Goal: Task Accomplishment & Management: Manage account settings

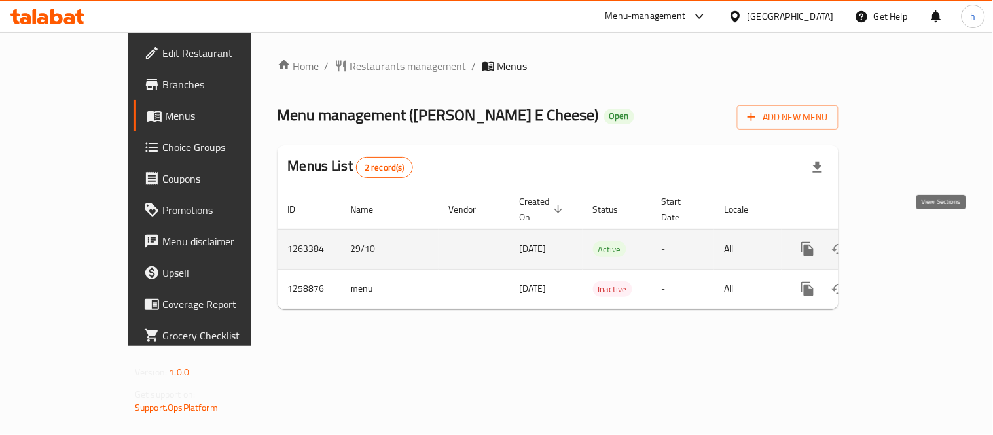
click at [910, 241] on icon "enhanced table" at bounding box center [902, 249] width 16 height 16
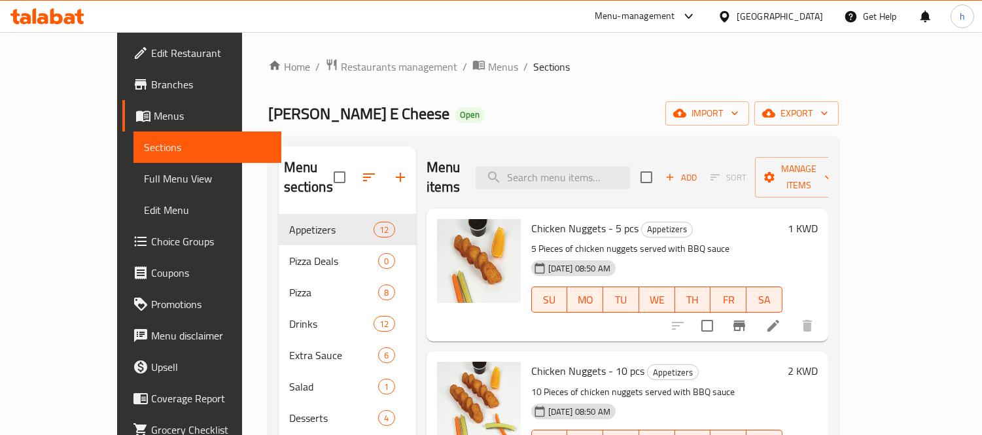
click at [151, 243] on span "Choice Groups" at bounding box center [211, 242] width 120 height 16
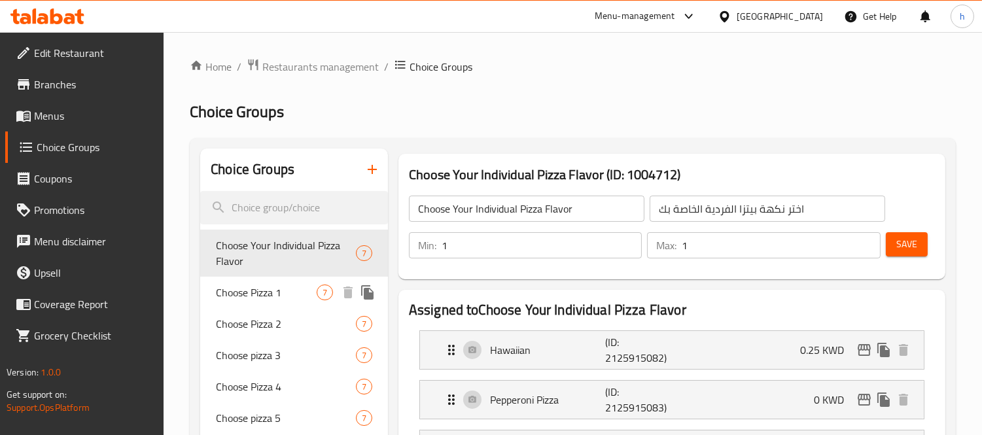
click at [256, 293] on span "Choose Pizza 1" at bounding box center [266, 293] width 101 height 16
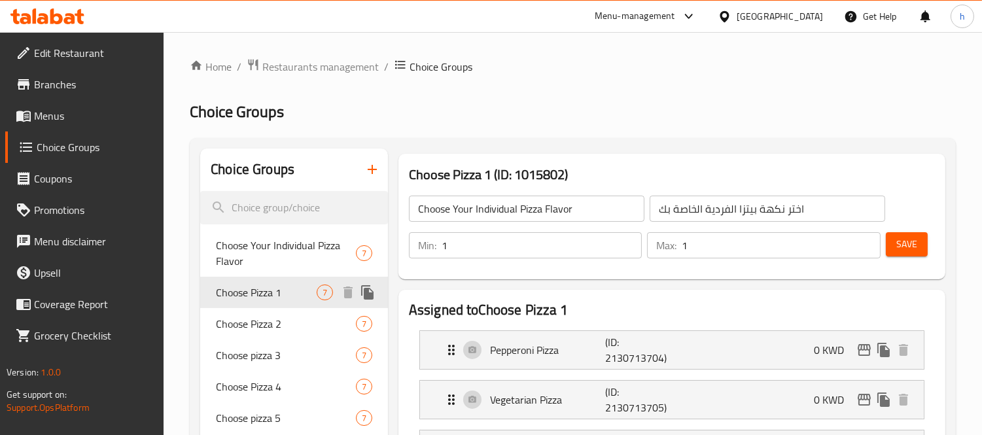
type input "Choose Pizza 1"
type input "اختر بيتزا 1"
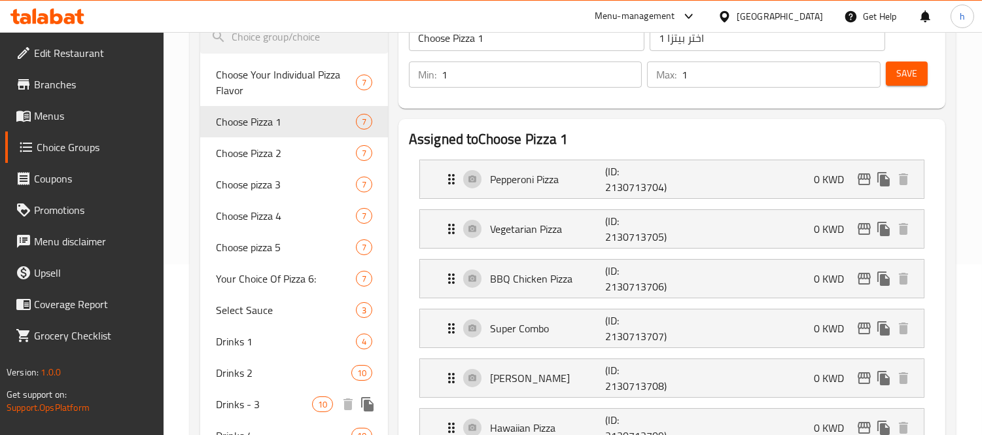
scroll to position [145, 0]
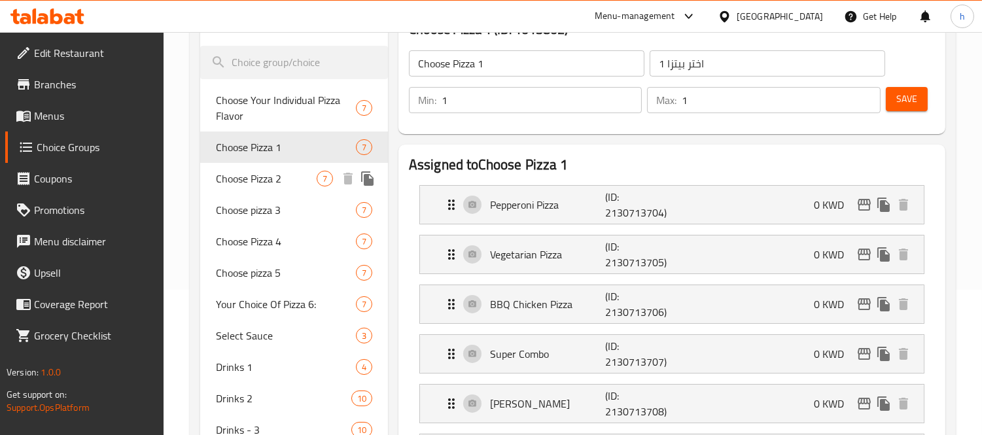
click at [247, 182] on span "Choose Pizza 2" at bounding box center [266, 179] width 101 height 16
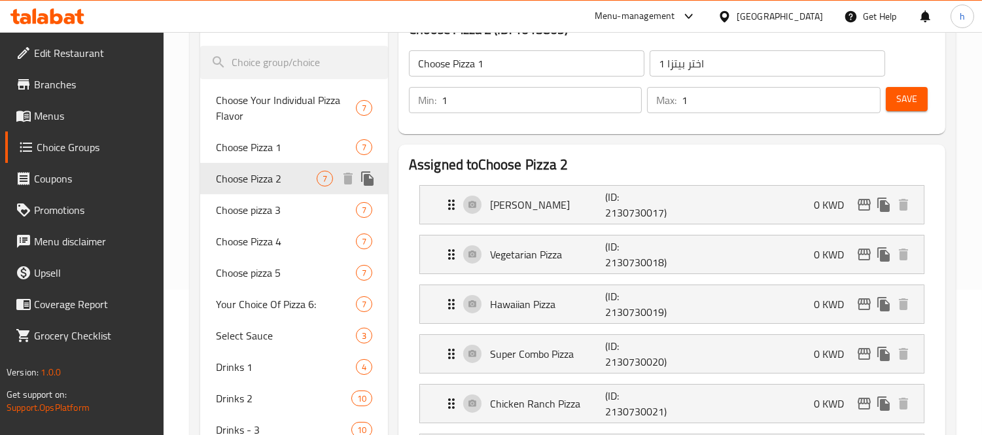
type input "Choose Pizza 2"
type input "اختر البيتزا 2"
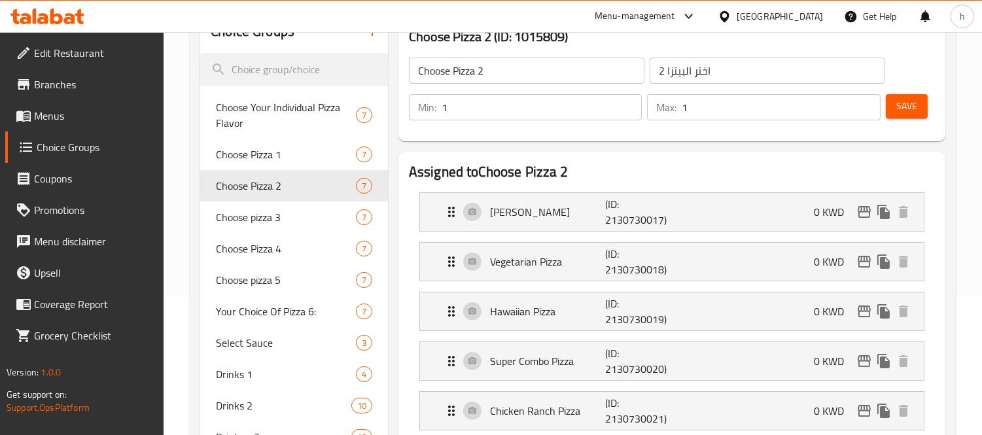
scroll to position [0, 0]
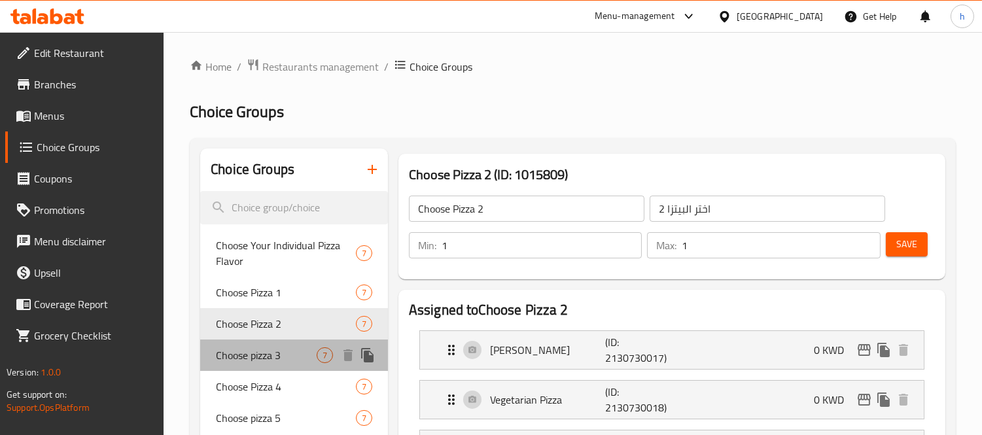
click at [266, 356] on span "Choose pizza 3" at bounding box center [266, 355] width 101 height 16
type input "Choose pizza 3"
type input "[PERSON_NAME] 3"
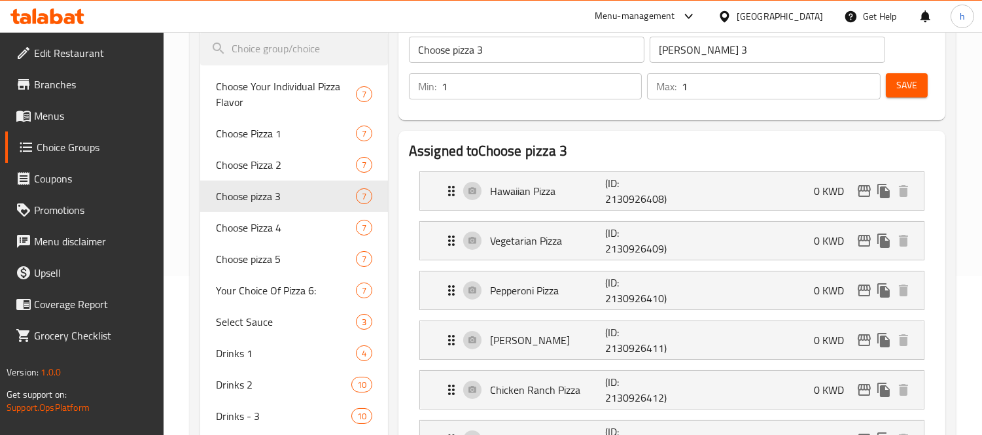
scroll to position [145, 0]
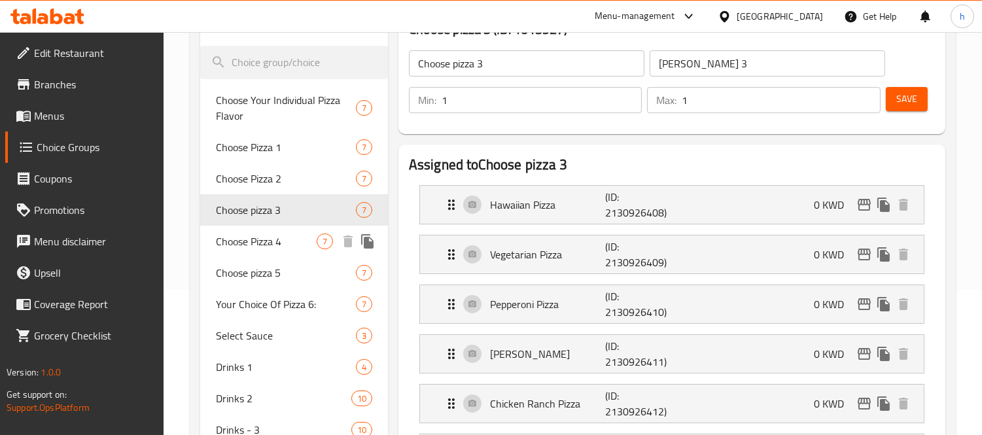
click at [250, 249] on span "Choose Pizza 4" at bounding box center [266, 242] width 101 height 16
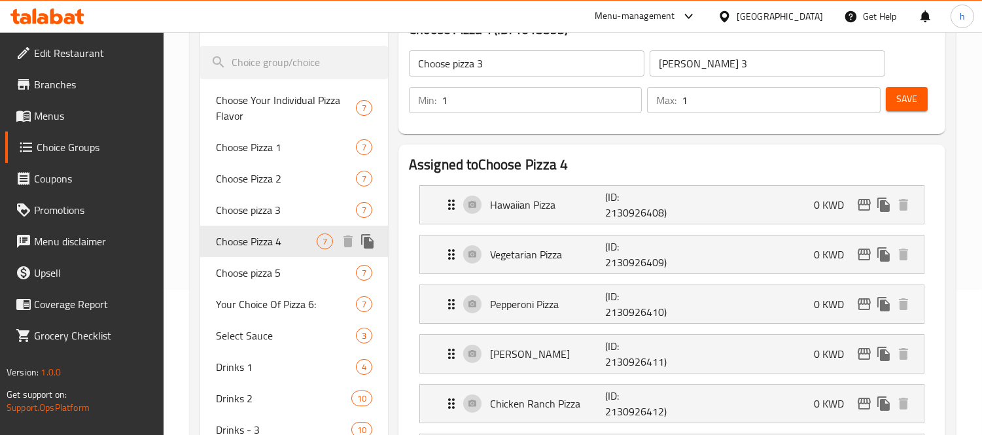
type input "Choose Pizza 4"
type input "[PERSON_NAME] 4"
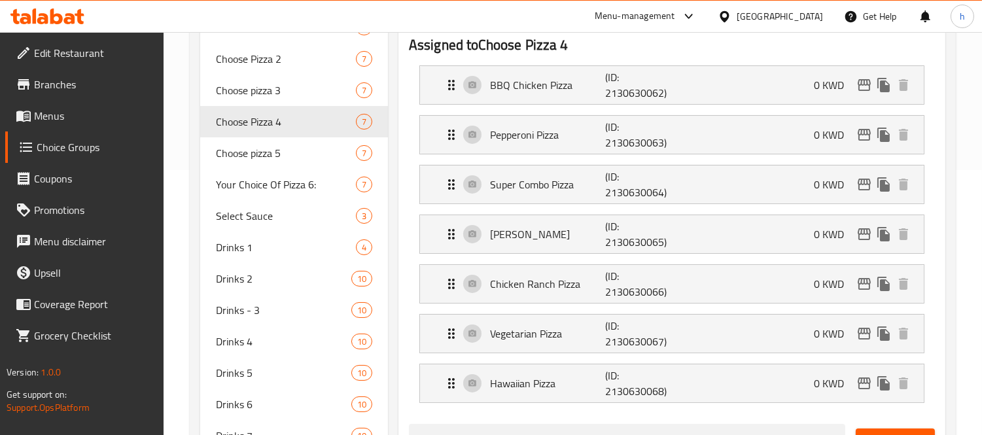
scroll to position [291, 0]
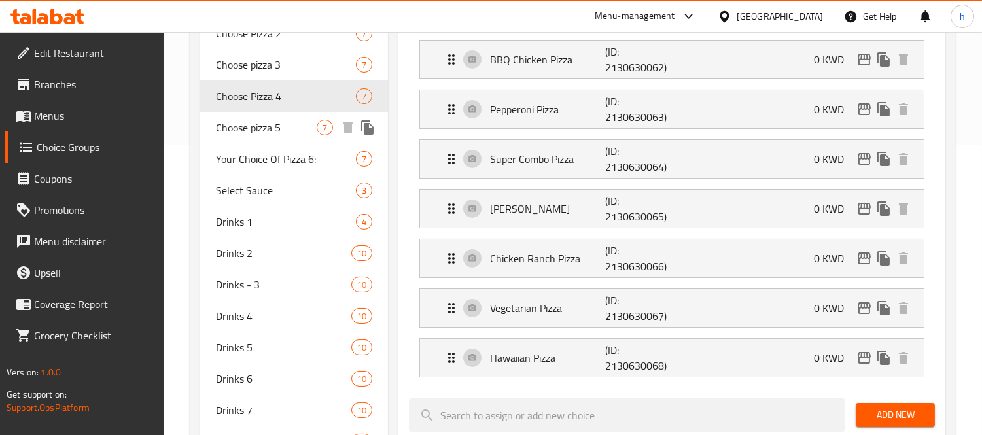
click at [244, 130] on span "Choose pizza 5" at bounding box center [266, 128] width 101 height 16
type input "Choose pizza 5"
type input "اختربيتزا 5"
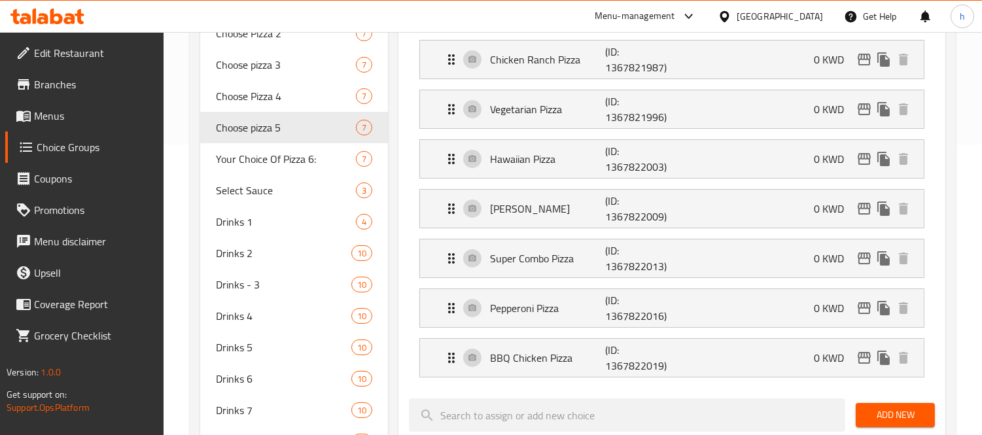
scroll to position [218, 0]
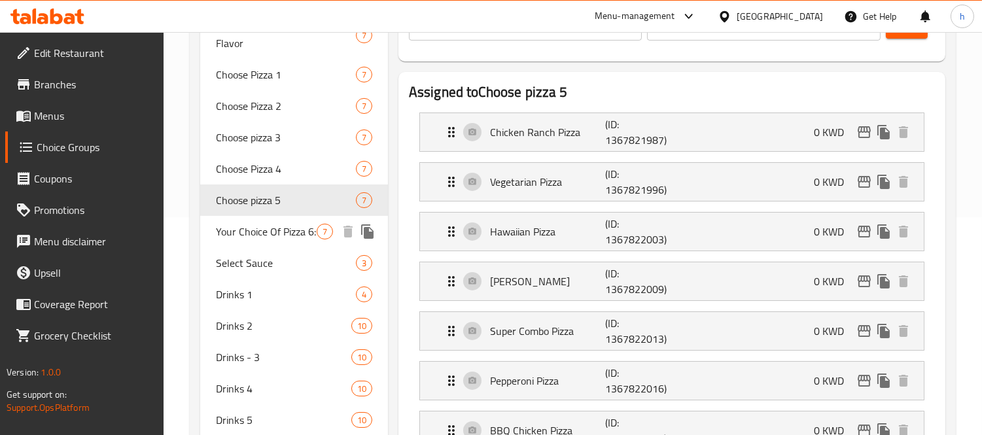
click at [267, 232] on span "Your Choice Of Pizza 6:" at bounding box center [266, 232] width 101 height 16
type input "Your Choice Of Pizza 6:"
type input "اختيارك من بيتزا 6:"
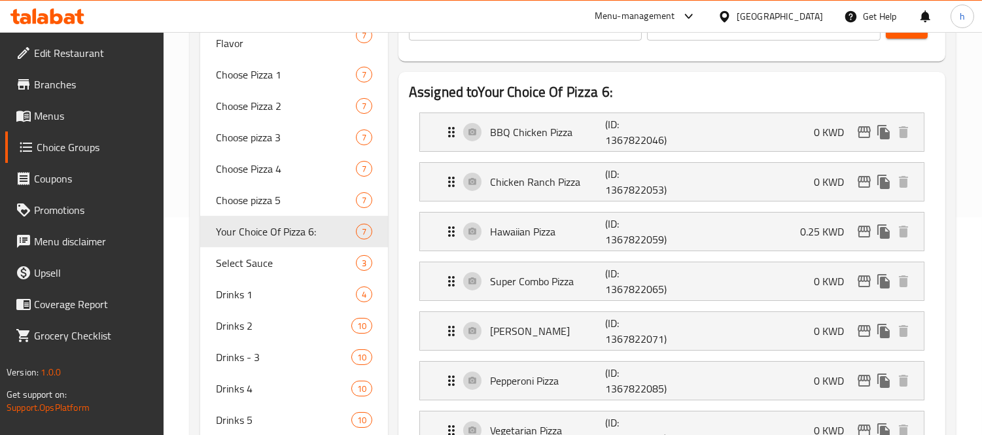
scroll to position [291, 0]
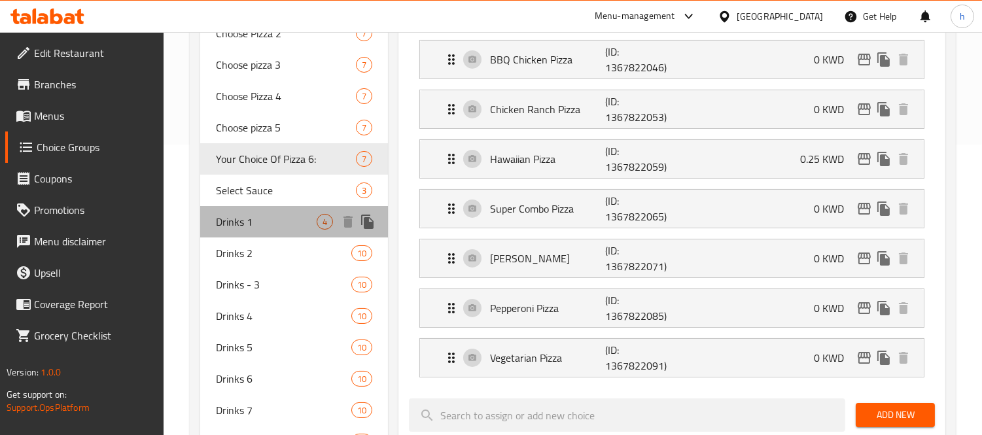
click at [232, 224] on span "Drinks 1" at bounding box center [266, 222] width 101 height 16
type input "Drinks 1"
type input "مشروبات 1"
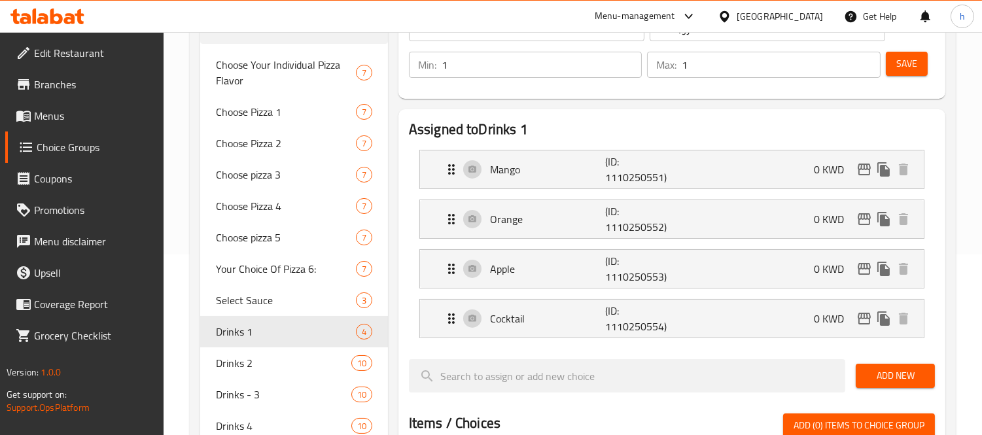
scroll to position [145, 0]
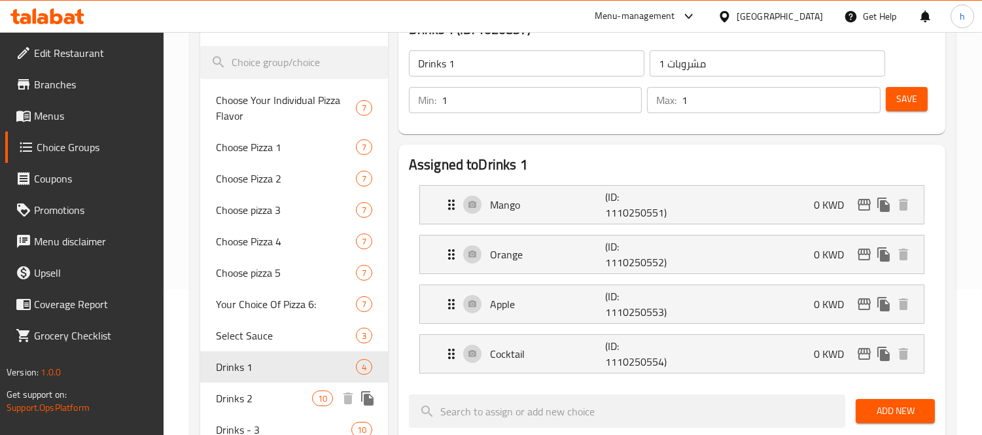
click at [243, 395] on span "Drinks 2" at bounding box center [264, 399] width 96 height 16
type input "Drinks 2"
type input "مشروبات 2"
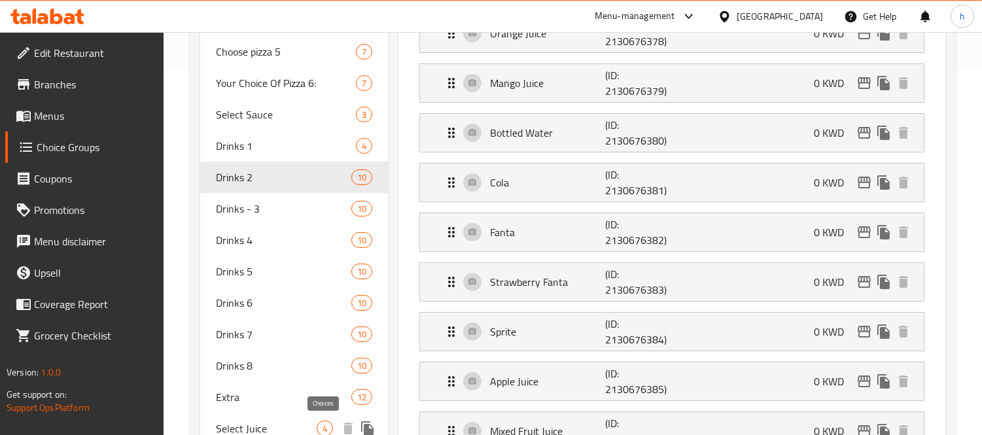
scroll to position [436, 0]
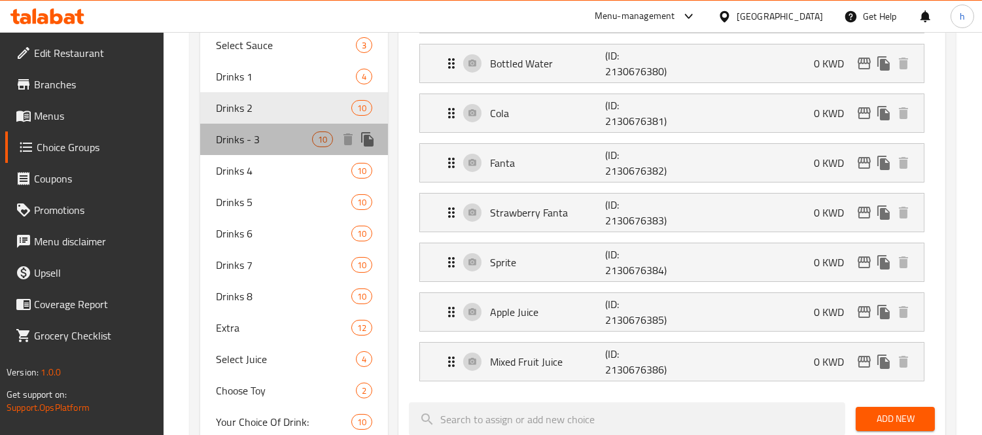
click at [236, 139] on span "Drinks - 3" at bounding box center [264, 140] width 96 height 16
type input "Drinks - 3"
type input "مشروبات - 3"
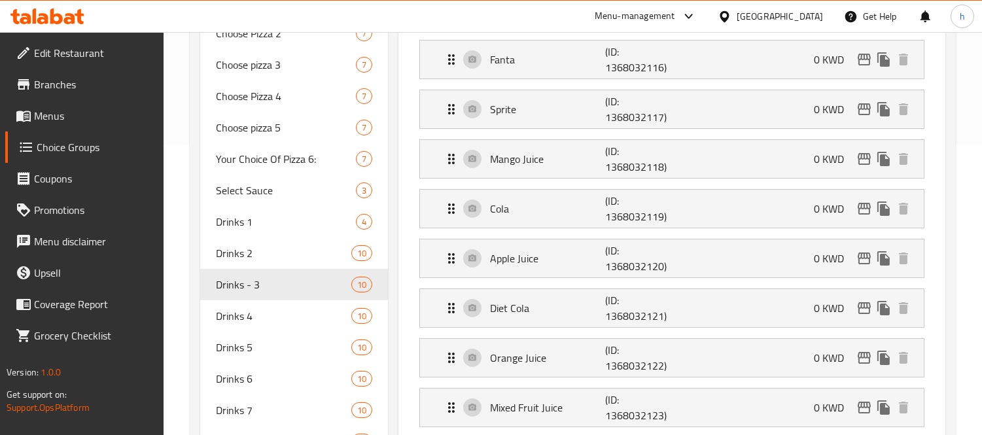
scroll to position [218, 0]
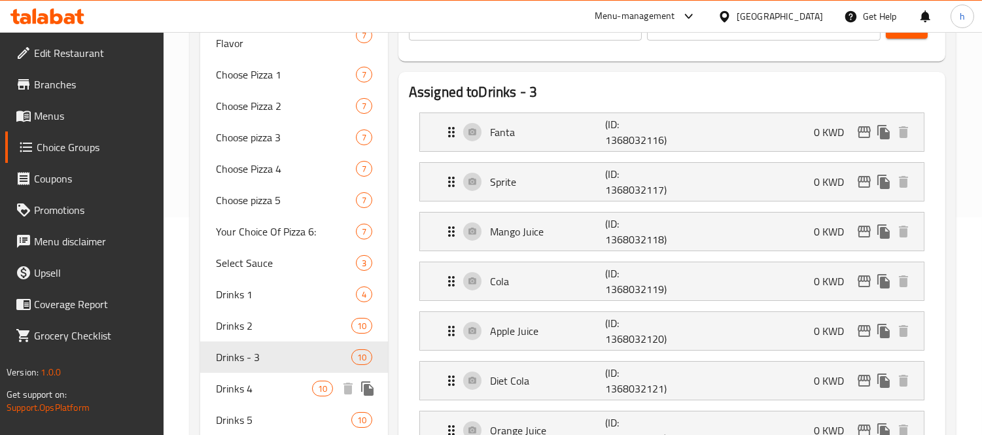
click at [258, 383] on span "Drinks 4" at bounding box center [264, 389] width 96 height 16
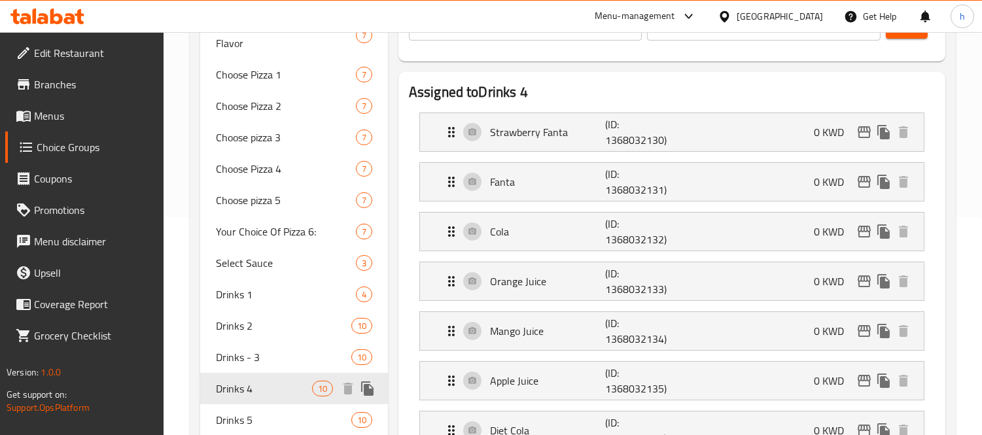
type input "Drinks 4"
type input "مشروبات 4"
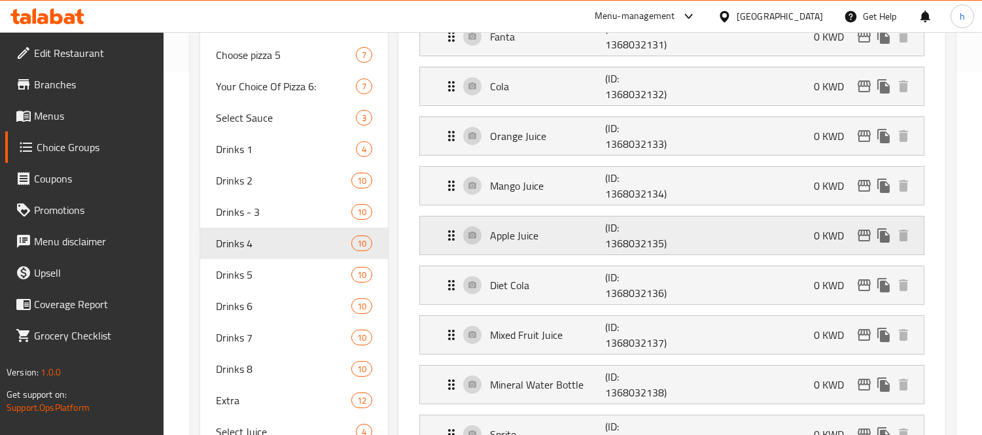
scroll to position [436, 0]
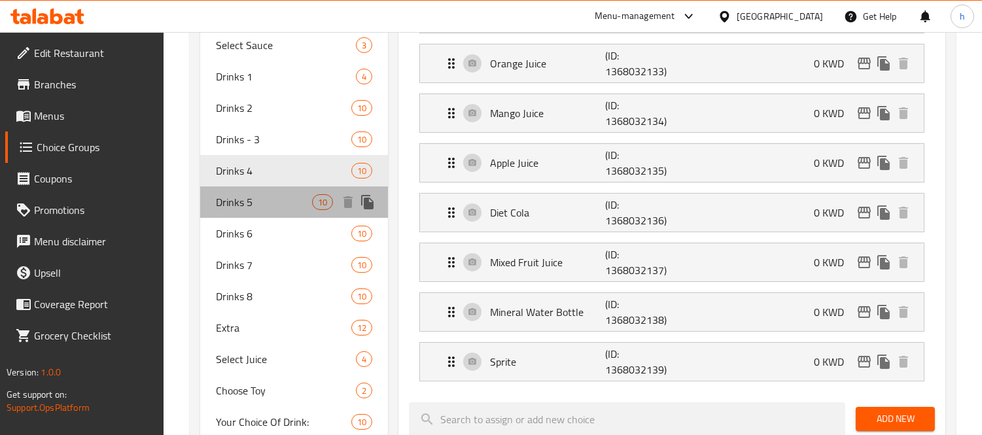
click at [237, 202] on span "Drinks 5" at bounding box center [264, 202] width 96 height 16
type input "Drinks 5"
type input "مشروبات 5"
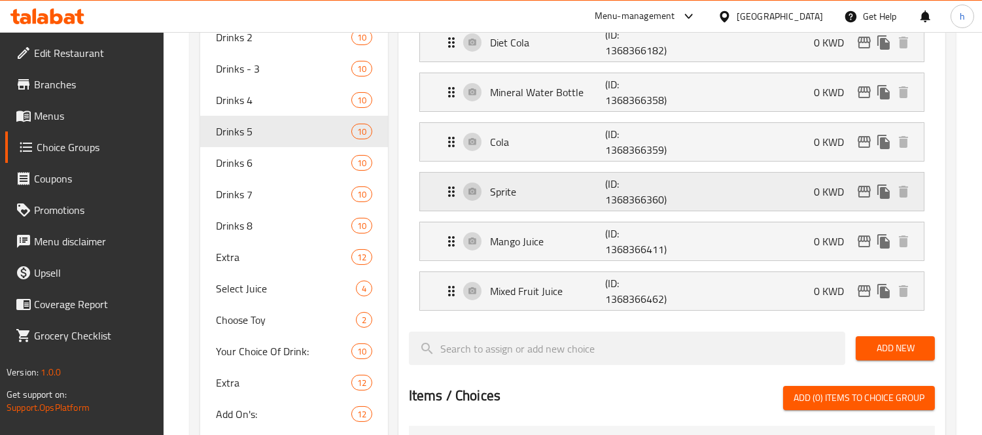
scroll to position [508, 0]
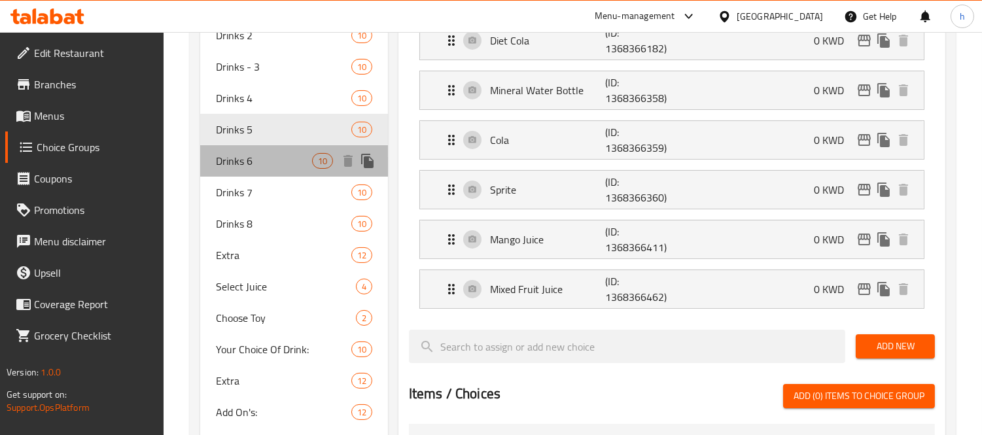
click at [234, 160] on span "Drinks 6" at bounding box center [264, 161] width 96 height 16
type input "Drinks 6"
type input "مشروبات 6"
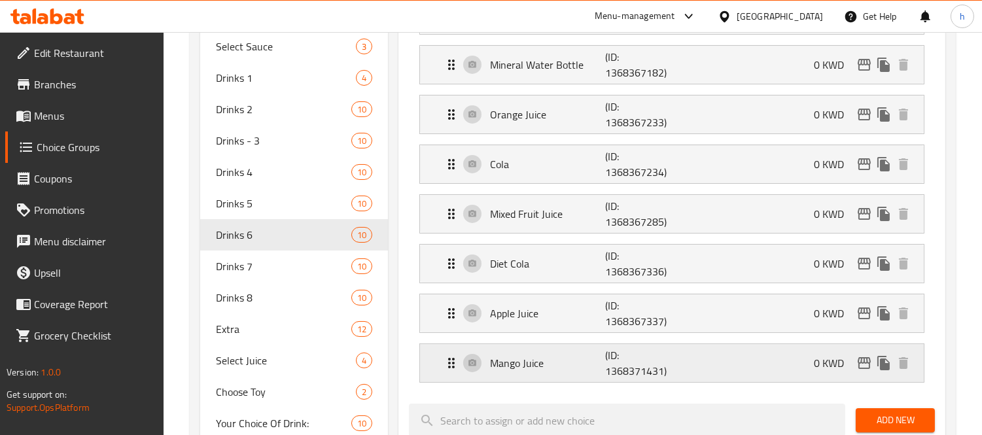
scroll to position [436, 0]
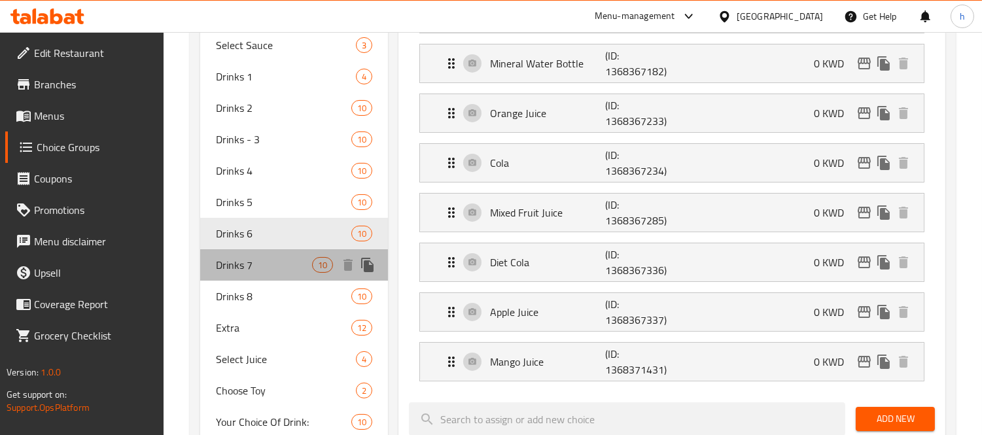
click at [249, 268] on span "Drinks 7" at bounding box center [264, 265] width 96 height 16
type input "Drinks 7"
type input "مشروبات 7"
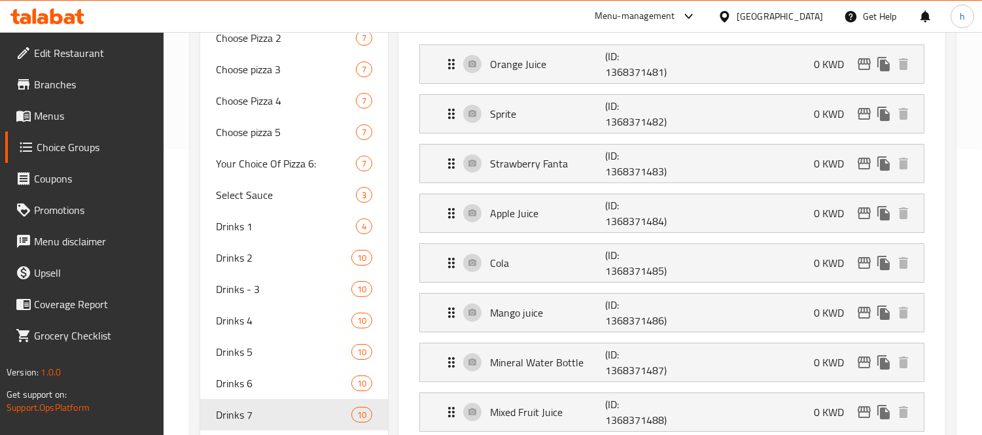
scroll to position [363, 0]
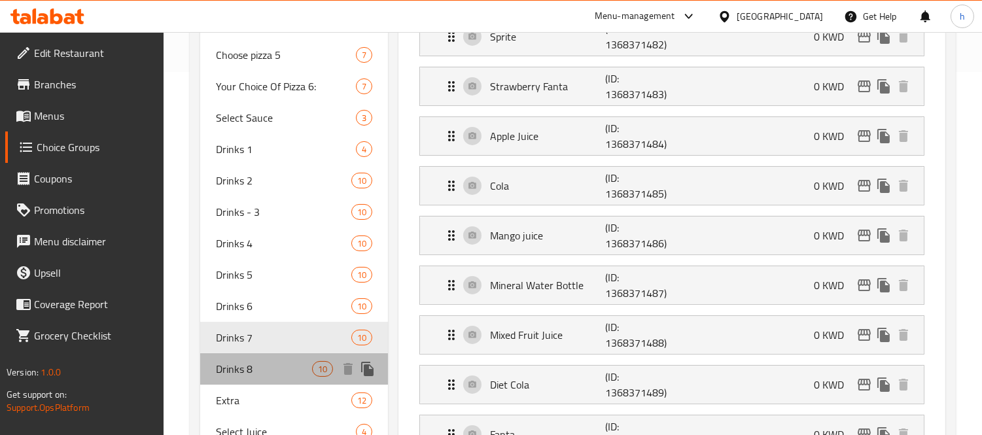
click at [241, 368] on span "Drinks 8" at bounding box center [264, 369] width 96 height 16
type input "Drinks 8"
type input "مشروبات 8"
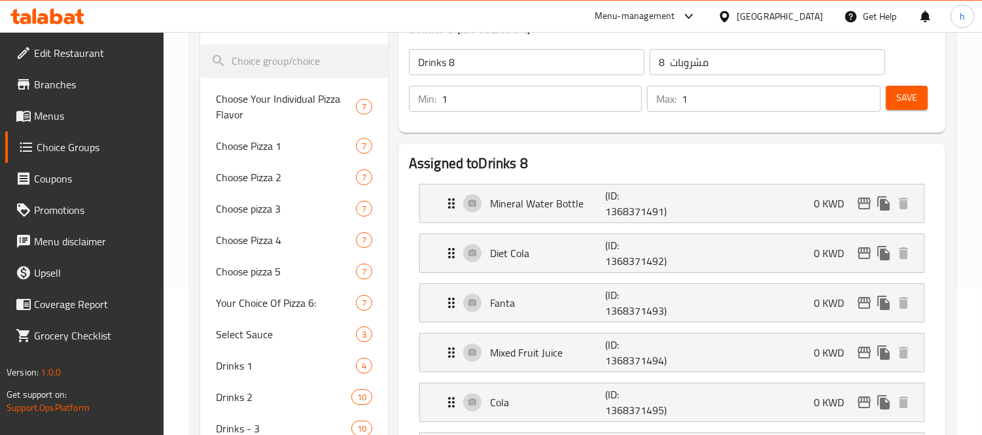
scroll to position [145, 0]
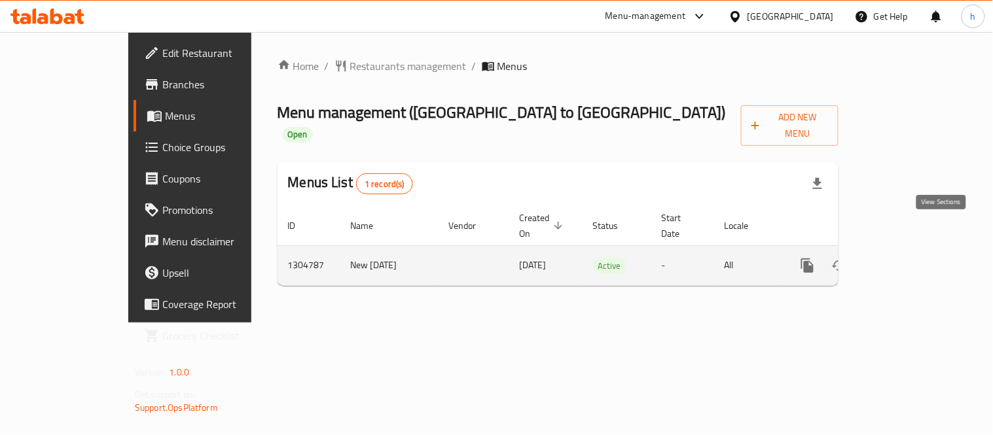
click at [910, 258] on icon "enhanced table" at bounding box center [902, 266] width 16 height 16
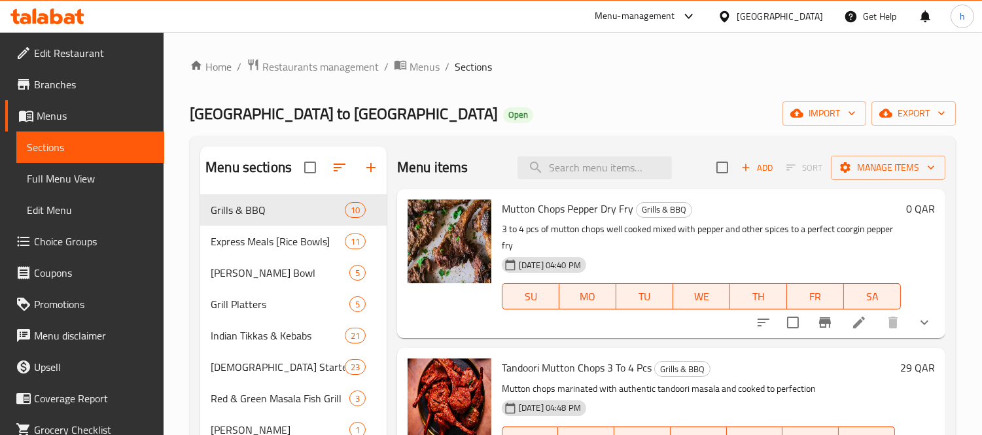
click at [54, 244] on span "Choice Groups" at bounding box center [94, 242] width 120 height 16
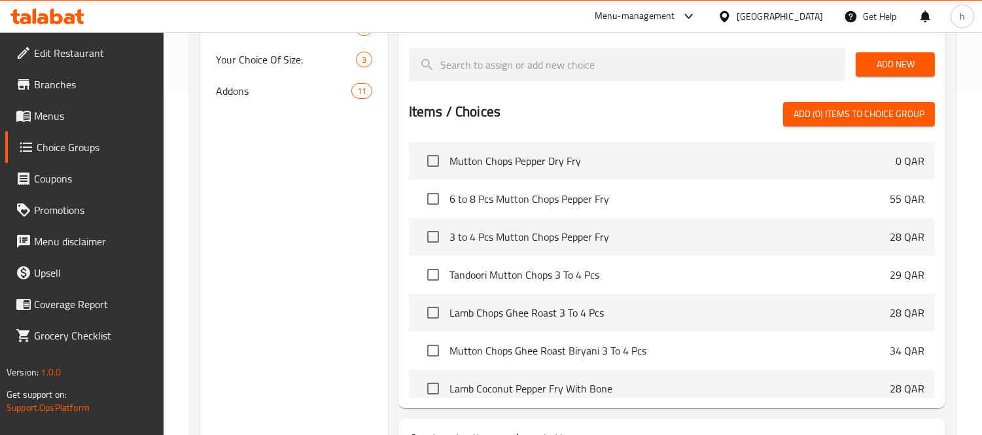
scroll to position [291, 0]
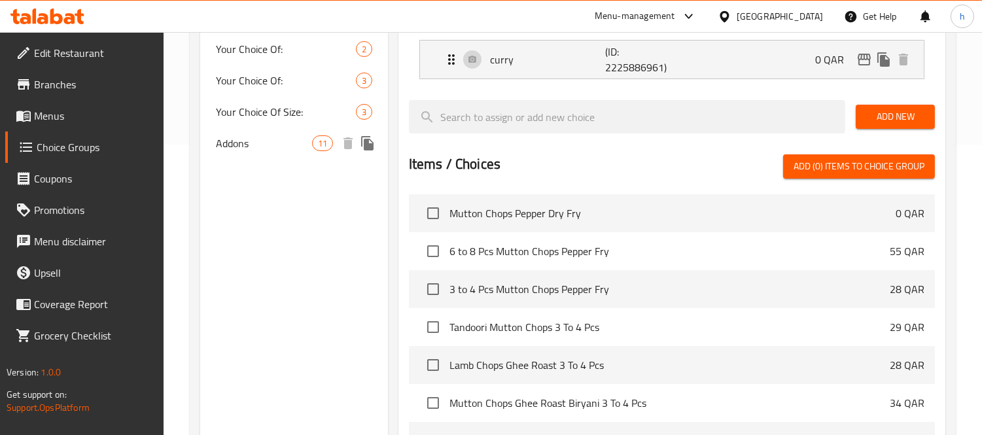
click at [241, 147] on span "Addons" at bounding box center [264, 143] width 96 height 16
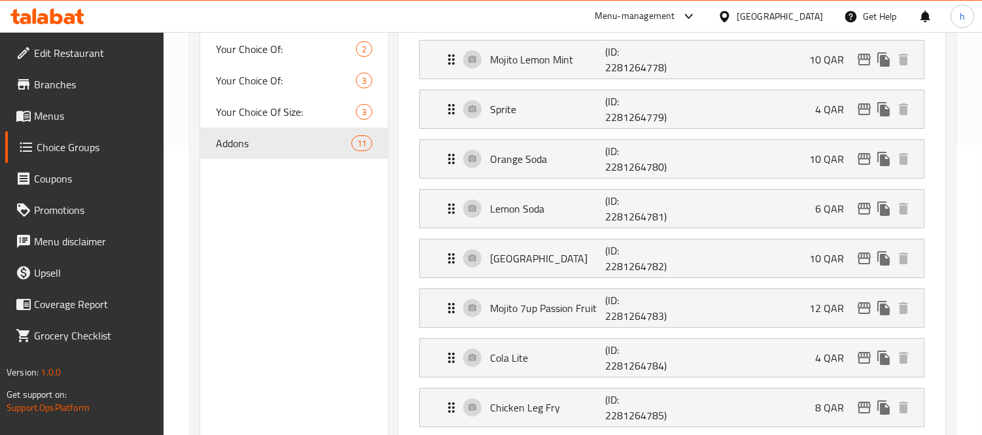
type input "Addons"
type input "الإضافات"
type input "11"
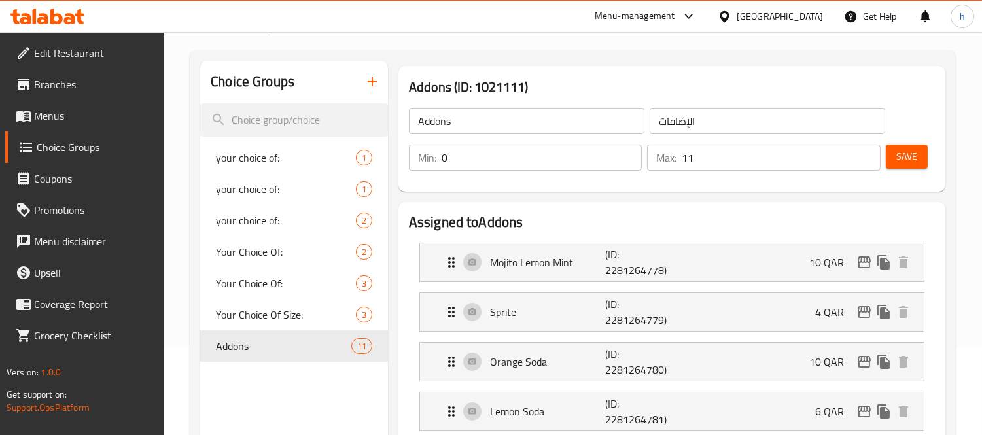
scroll to position [73, 0]
